Goal: Transaction & Acquisition: Obtain resource

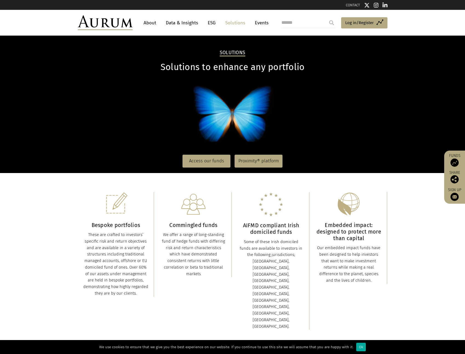
click at [238, 22] on link "Solutions" at bounding box center [234, 23] width 25 height 10
click at [208, 162] on link "Access our funds" at bounding box center [206, 161] width 48 height 13
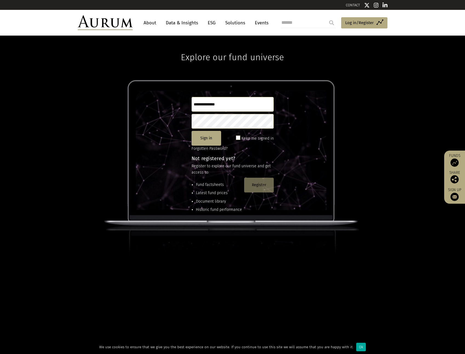
click at [263, 187] on button "Register" at bounding box center [259, 185] width 30 height 15
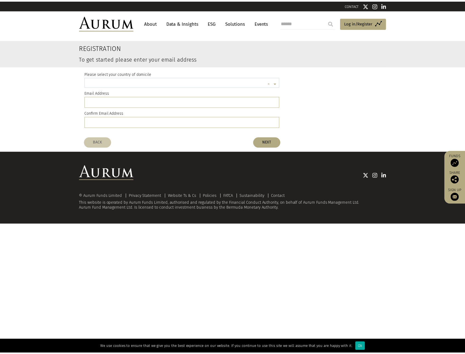
scroll to position [1, 0]
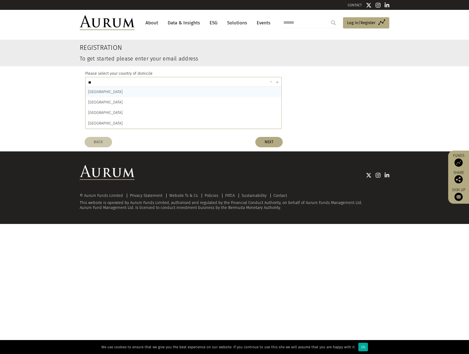
type input "***"
click at [120, 101] on input "email" at bounding box center [183, 101] width 196 height 11
type input "**********"
click at [274, 143] on button "NEXT" at bounding box center [268, 142] width 27 height 10
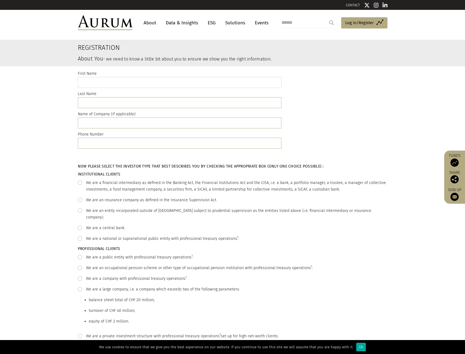
click at [139, 82] on input "text" at bounding box center [179, 82] width 203 height 11
type input "****"
type input "**********"
click at [132, 143] on input "text" at bounding box center [179, 143] width 203 height 11
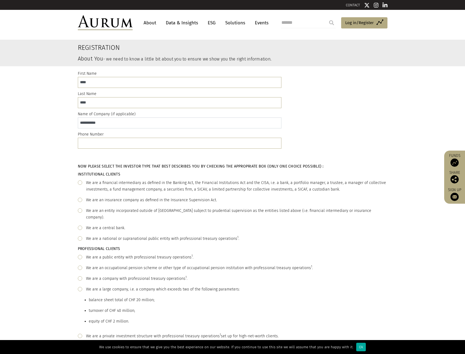
drag, startPoint x: 111, startPoint y: 123, endPoint x: -21, endPoint y: 113, distance: 132.3
click at [0, 113] on html "CONTACT About Data & Insights ESG Solutions Events Access Funds Log in/Register…" at bounding box center [232, 312] width 465 height 625
click at [98, 125] on input "text" at bounding box center [179, 122] width 203 height 11
type input "**********"
click at [82, 183] on span at bounding box center [80, 182] width 4 height 4
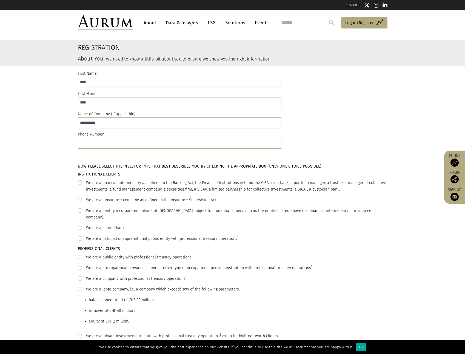
click at [82, 183] on span at bounding box center [80, 182] width 4 height 4
click at [80, 255] on span at bounding box center [80, 257] width 4 height 4
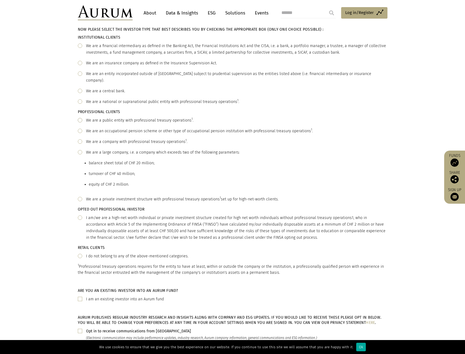
scroll to position [192, 0]
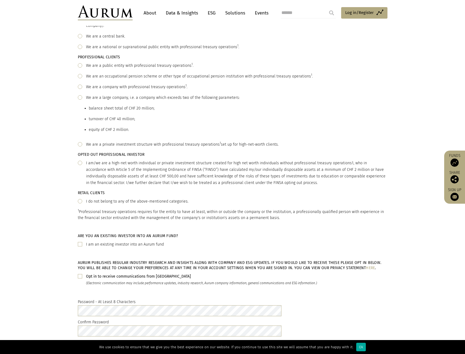
click at [81, 199] on span at bounding box center [80, 201] width 4 height 4
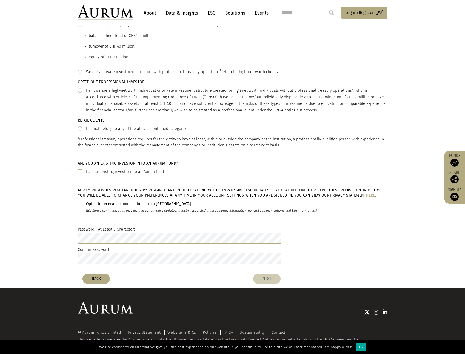
click at [266, 274] on button "NEXT" at bounding box center [266, 279] width 27 height 10
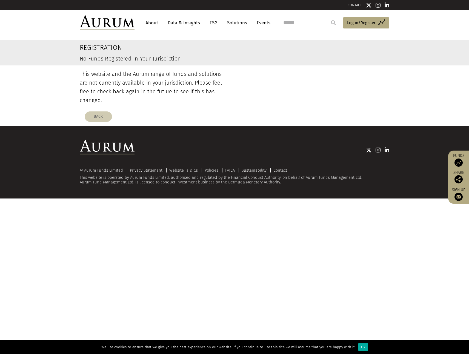
click at [108, 111] on button "BACK" at bounding box center [98, 116] width 27 height 10
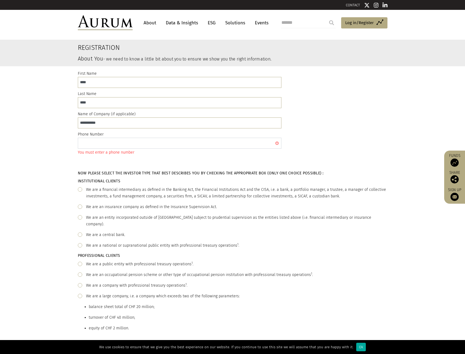
click at [96, 145] on input "text" at bounding box center [179, 143] width 203 height 11
drag, startPoint x: 122, startPoint y: 146, endPoint x: 94, endPoint y: 153, distance: 29.1
click at [94, 153] on div "**********" at bounding box center [179, 143] width 203 height 25
type input "*"
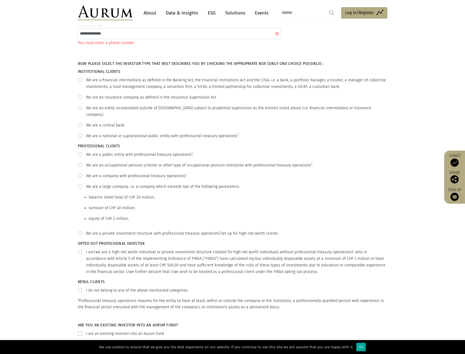
type input "**********"
click at [83, 79] on div "We are a financial intermediary as defined in the Banking Act, the Financial In…" at bounding box center [232, 83] width 309 height 13
click at [82, 80] on span at bounding box center [80, 80] width 4 height 4
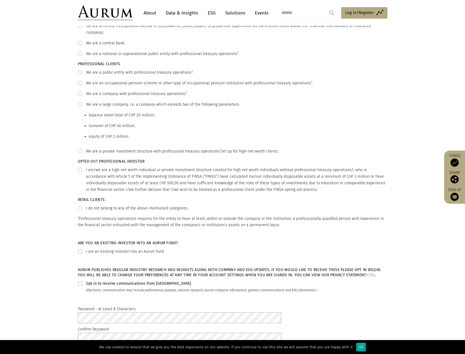
scroll to position [274, 0]
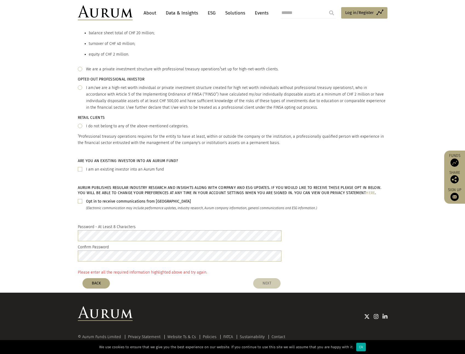
click at [264, 278] on button "NEXT" at bounding box center [266, 283] width 27 height 10
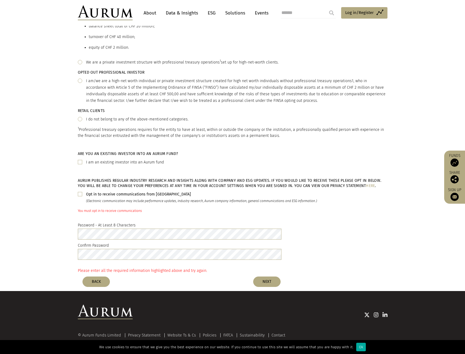
scroll to position [267, 0]
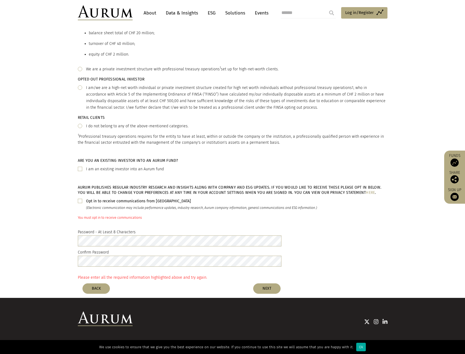
click at [104, 199] on b "Opt in to receive communications from Aurum" at bounding box center [138, 201] width 105 height 5
click at [269, 283] on button "NEXT" at bounding box center [266, 288] width 27 height 10
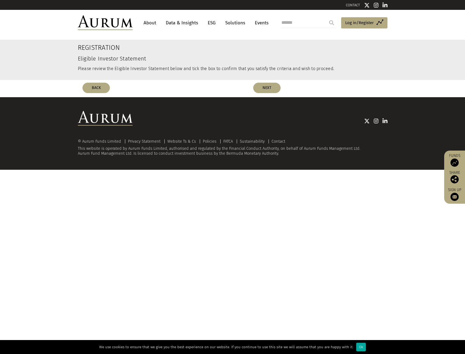
scroll to position [0, 0]
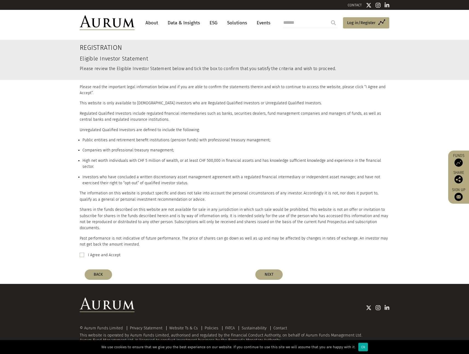
click at [94, 252] on label "I Agree and Accept" at bounding box center [104, 255] width 33 height 7
click at [273, 269] on button "NEXT" at bounding box center [268, 274] width 27 height 10
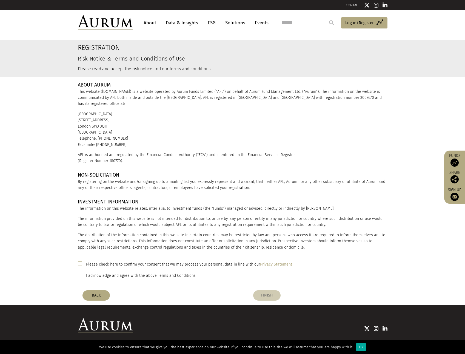
click at [270, 293] on button "FINISH" at bounding box center [266, 295] width 27 height 10
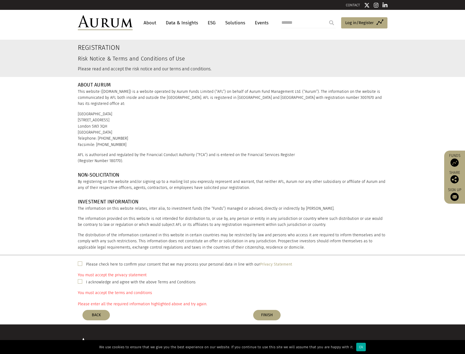
click at [77, 265] on div "Please check here to confirm your consent that we may process your personal dat…" at bounding box center [233, 278] width 318 height 35
click at [80, 264] on span at bounding box center [80, 264] width 4 height 4
click at [80, 280] on span at bounding box center [80, 281] width 4 height 4
click at [272, 314] on button "FINISH" at bounding box center [266, 315] width 27 height 10
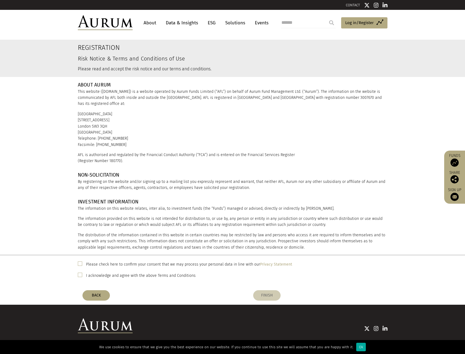
click at [269, 294] on button "FINISH" at bounding box center [266, 295] width 27 height 10
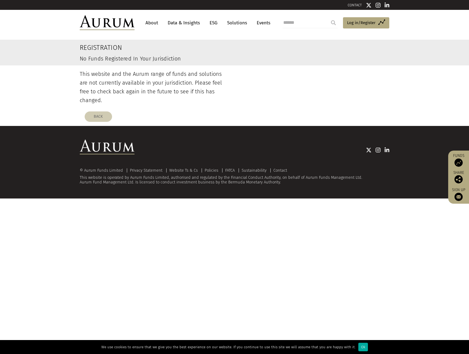
click at [95, 111] on button "BACK" at bounding box center [98, 116] width 27 height 10
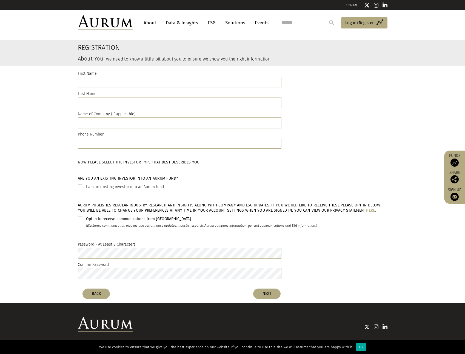
click at [230, 23] on link "Solutions" at bounding box center [234, 23] width 25 height 10
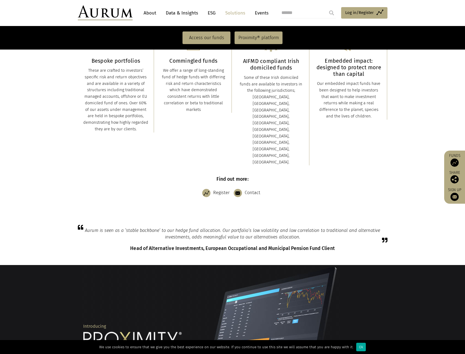
scroll to position [219, 0]
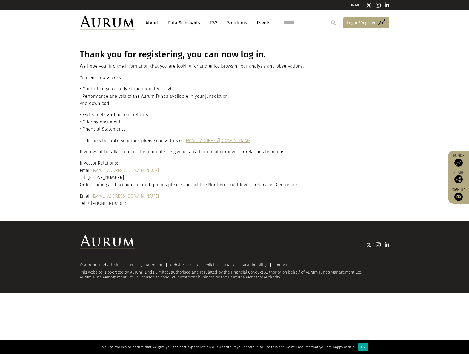
click at [359, 22] on span "Log in/Register" at bounding box center [361, 22] width 28 height 7
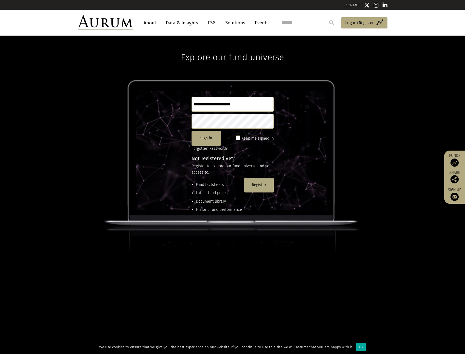
type input "**********"
click at [213, 139] on button "Sign in" at bounding box center [206, 138] width 30 height 15
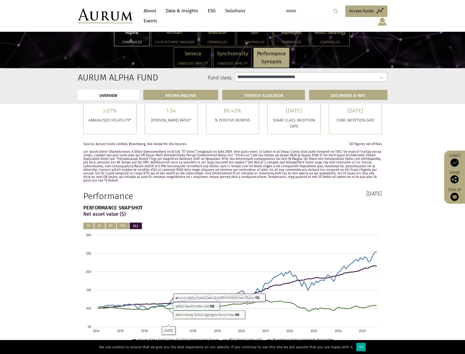
scroll to position [137, 0]
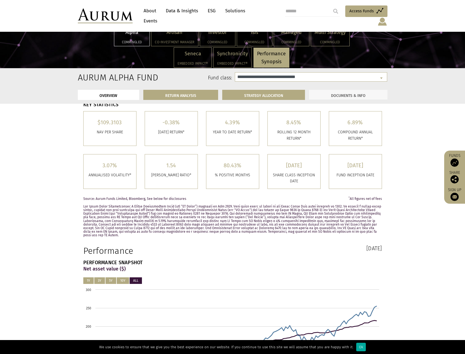
click at [336, 95] on link "DOCUMENTS & INFO" at bounding box center [348, 95] width 78 height 10
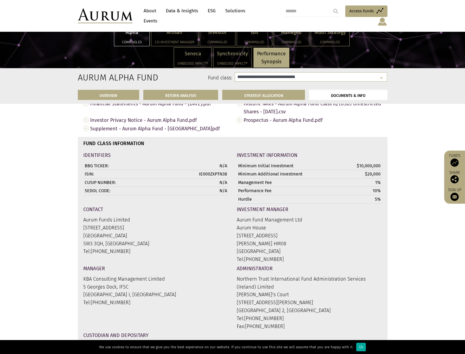
scroll to position [1834, 0]
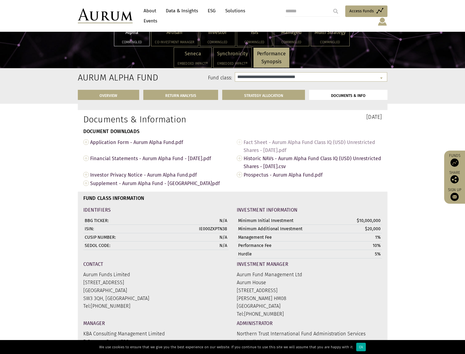
click at [256, 138] on span "Fact Sheet - Aurum Alpha Fund Class IQ (USD) Unrestricted Shares - Jul 2025.pdf" at bounding box center [312, 146] width 138 height 16
click at [134, 171] on span "Investor Privacy Notice - Aurum Alpha Fund.pdf" at bounding box center [159, 175] width 138 height 8
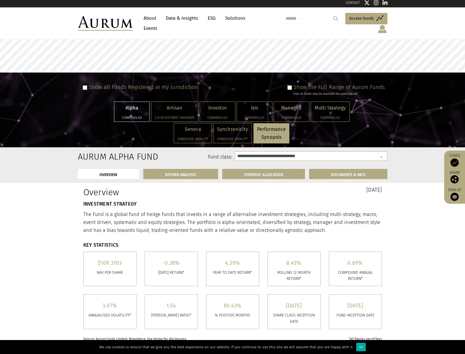
scroll to position [0, 0]
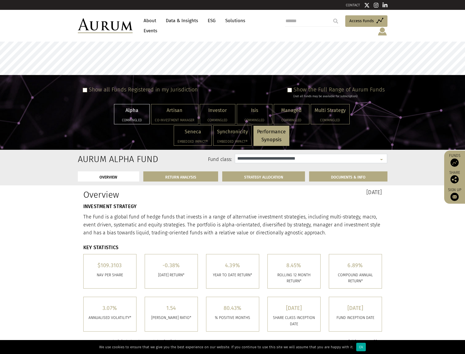
click at [261, 154] on select "**********" at bounding box center [311, 158] width 152 height 9
click at [235, 154] on select "**********" at bounding box center [311, 158] width 152 height 9
click at [343, 172] on link "DOCUMENTS & INFO" at bounding box center [348, 176] width 78 height 10
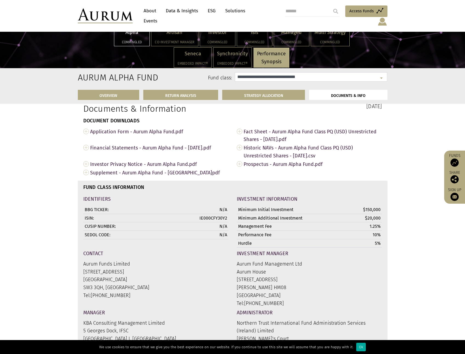
click at [312, 79] on select "**********" at bounding box center [311, 76] width 152 height 9
select select "**********"
click at [235, 72] on select "**********" at bounding box center [311, 76] width 152 height 9
click at [385, 118] on div "31st July 2025" at bounding box center [308, 111] width 153 height 15
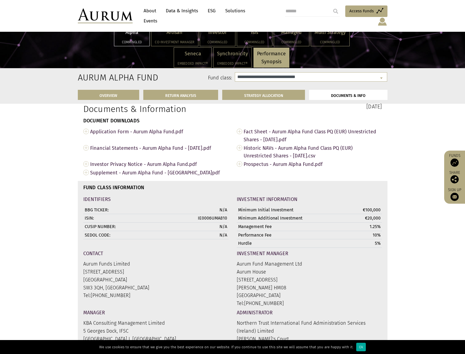
click at [342, 96] on li "DOCUMENTS & INFO" at bounding box center [348, 95] width 78 height 10
drag, startPoint x: 342, startPoint y: 215, endPoint x: 337, endPoint y: 216, distance: 4.7
click at [341, 214] on td "€100,000" at bounding box center [355, 210] width 53 height 8
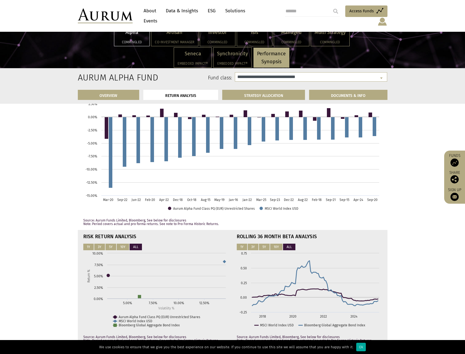
scroll to position [1230, 0]
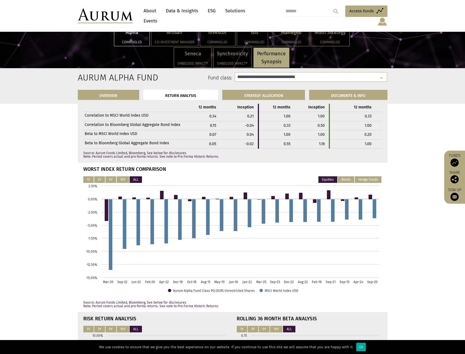
click at [176, 14] on link "Data & Insights" at bounding box center [182, 11] width 38 height 10
